Goal: Task Accomplishment & Management: Use online tool/utility

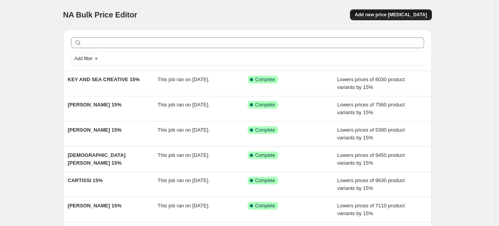
click at [397, 15] on span "Add new price [MEDICAL_DATA]" at bounding box center [391, 15] width 72 height 6
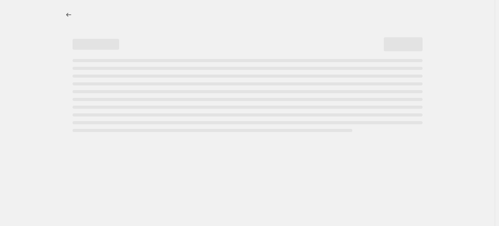
select select "percentage"
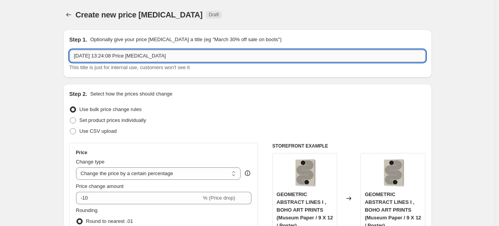
click at [230, 55] on input "[DATE] 13:24:08 Price [MEDICAL_DATA]" at bounding box center [247, 56] width 356 height 12
paste input "[PERSON_NAME]"
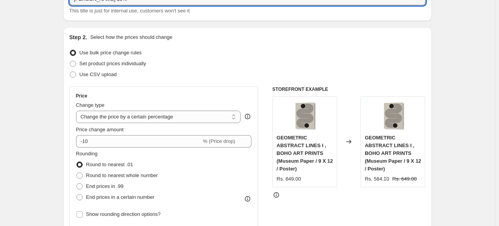
scroll to position [78, 0]
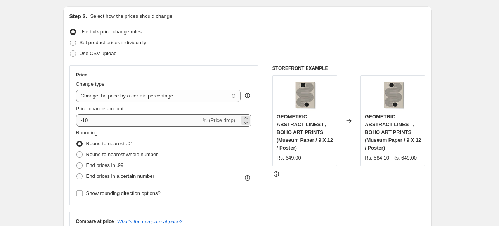
type input "[PERSON_NAME] 15%"
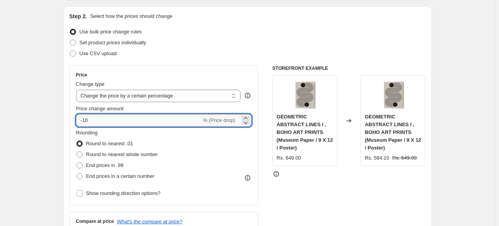
click at [146, 118] on input "-10" at bounding box center [138, 120] width 125 height 12
type input "-15"
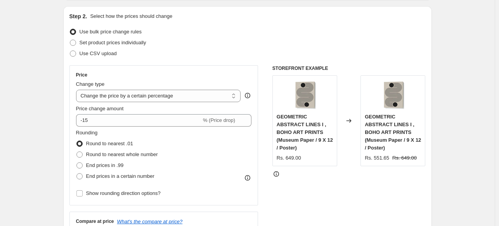
scroll to position [272, 0]
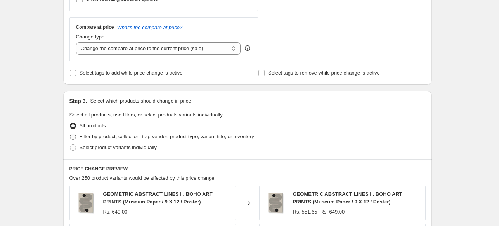
click at [76, 138] on span at bounding box center [73, 136] width 6 height 6
click at [70, 134] on input "Filter by product, collection, tag, vendor, product type, variant title, or inv…" at bounding box center [70, 133] width 0 height 0
radio input "true"
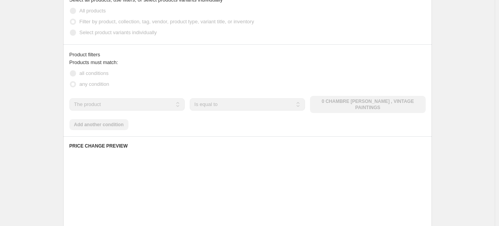
scroll to position [388, 0]
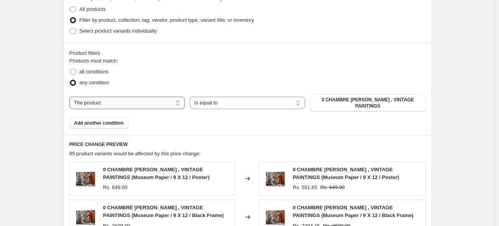
drag, startPoint x: 151, startPoint y: 101, endPoint x: 151, endPoint y: 106, distance: 4.3
click at [151, 101] on select "The product The product's collection The product's tag The product's vendor The…" at bounding box center [126, 103] width 115 height 12
select select "collection"
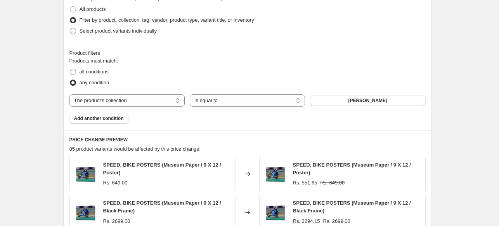
click at [366, 101] on span "[PERSON_NAME]" at bounding box center [367, 100] width 39 height 6
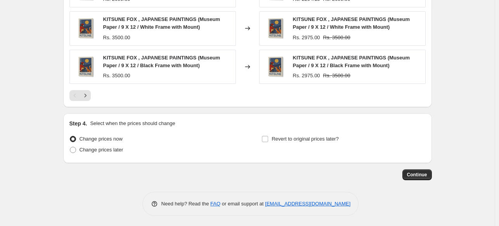
scroll to position [649, 0]
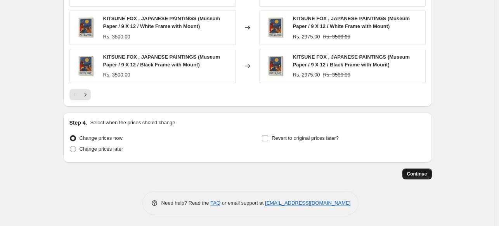
click at [418, 174] on span "Continue" at bounding box center [417, 174] width 20 height 6
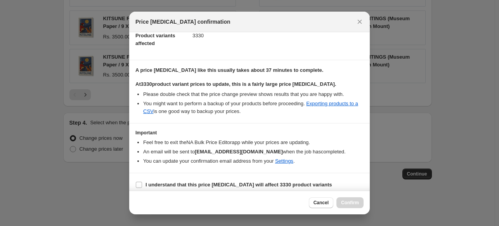
scroll to position [95, 0]
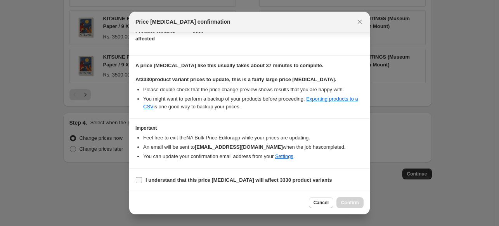
click at [163, 177] on b "I understand that this price [MEDICAL_DATA] will affect 3330 product variants" at bounding box center [239, 180] width 187 height 6
click at [142, 177] on input "I understand that this price [MEDICAL_DATA] will affect 3330 product variants" at bounding box center [139, 180] width 6 height 6
checkbox input "true"
click at [355, 205] on span "Confirm" at bounding box center [350, 202] width 18 height 6
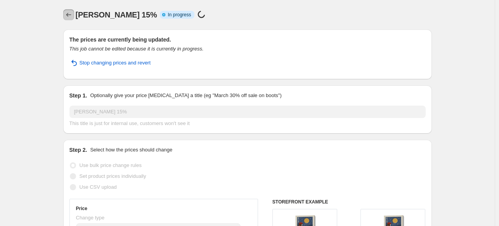
click at [67, 15] on icon "Price change jobs" at bounding box center [69, 15] width 8 height 8
